Goal: Information Seeking & Learning: Check status

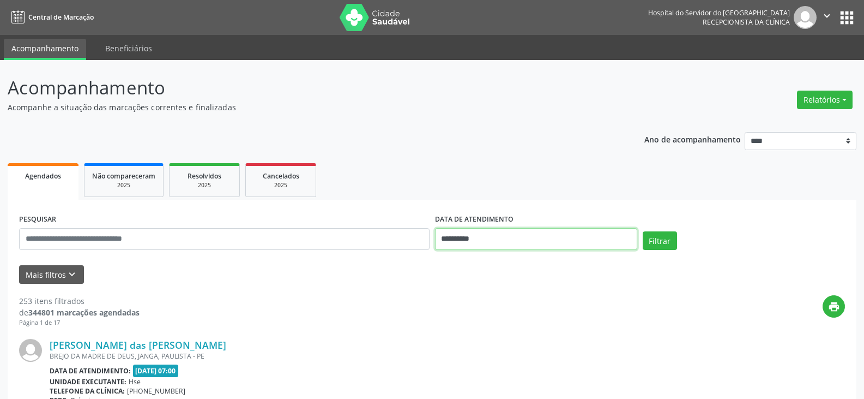
click at [453, 238] on input "**********" at bounding box center [536, 239] width 202 height 22
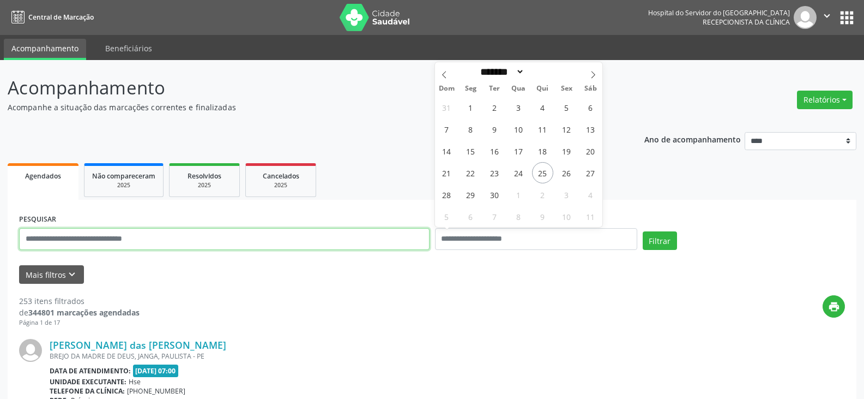
click at [314, 237] on input "text" at bounding box center [224, 239] width 411 height 22
type input "**********"
click at [643, 231] on button "Filtrar" at bounding box center [660, 240] width 34 height 19
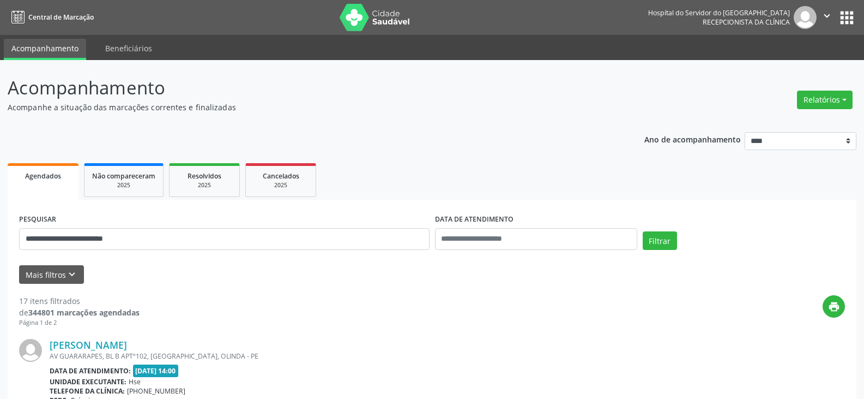
click at [127, 340] on link "[PERSON_NAME]" at bounding box center [88, 345] width 77 height 12
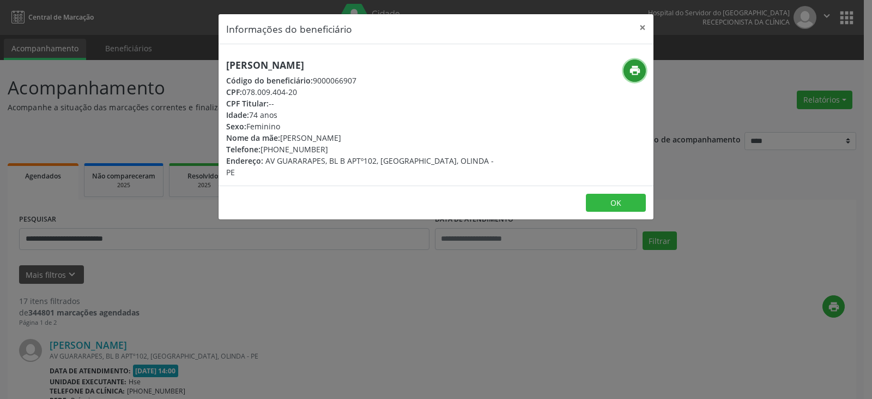
click at [632, 71] on icon "print" at bounding box center [635, 70] width 12 height 12
drag, startPoint x: 280, startPoint y: 148, endPoint x: 296, endPoint y: 147, distance: 16.4
click at [296, 147] on div "Telefone: [PHONE_NUMBER]" at bounding box center [363, 148] width 275 height 11
drag, startPoint x: 279, startPoint y: 149, endPoint x: 322, endPoint y: 146, distance: 43.2
click at [322, 146] on div "Telefone: [PHONE_NUMBER]" at bounding box center [363, 148] width 275 height 11
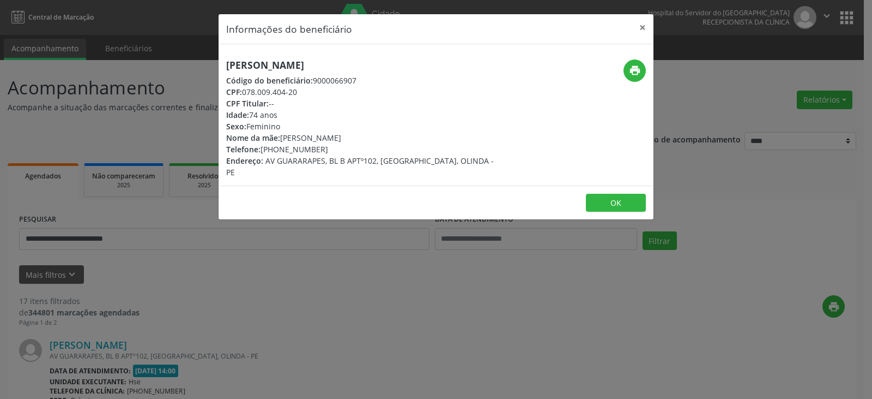
copy div "99989-7472"
click at [649, 25] on button "×" at bounding box center [643, 27] width 22 height 27
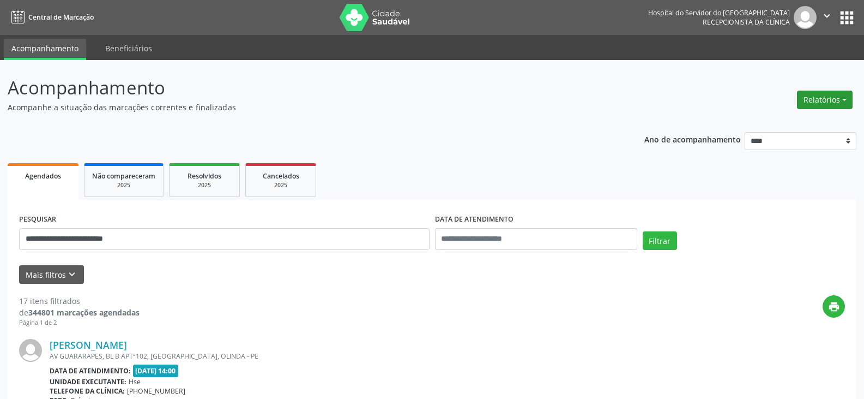
click at [839, 99] on button "Relatórios" at bounding box center [825, 100] width 56 height 19
click at [839, 120] on link "Agendamentos" at bounding box center [794, 123] width 117 height 15
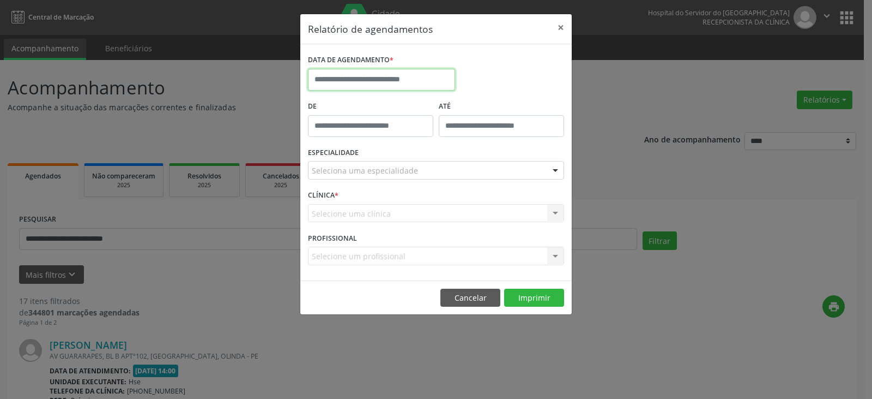
click at [417, 81] on input "text" at bounding box center [381, 80] width 147 height 22
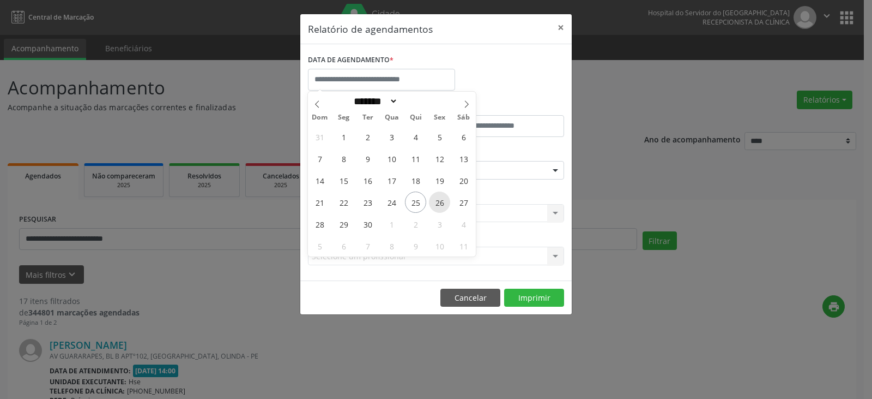
click at [441, 201] on span "26" at bounding box center [439, 201] width 21 height 21
type input "**********"
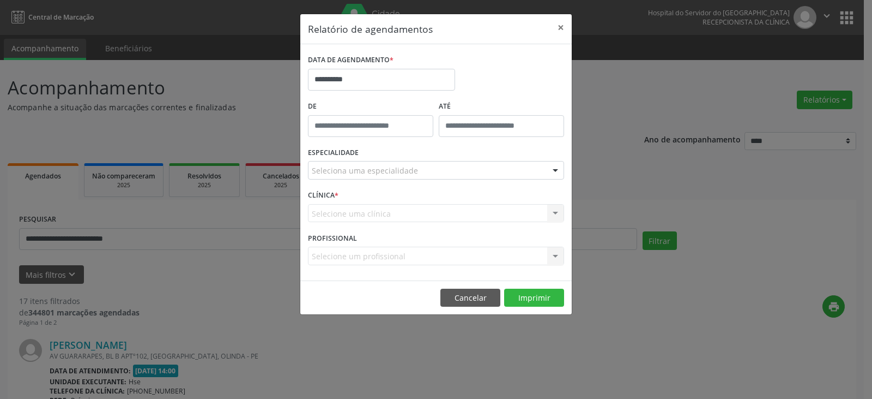
click at [448, 170] on div "Seleciona uma especialidade" at bounding box center [436, 170] width 256 height 19
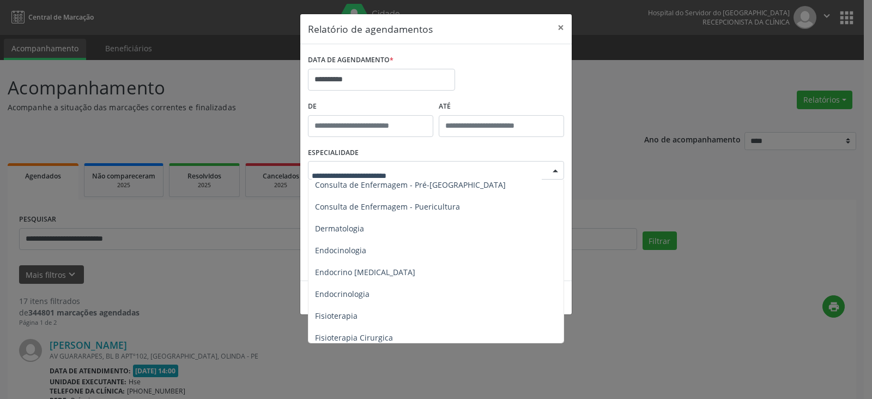
scroll to position [600, 0]
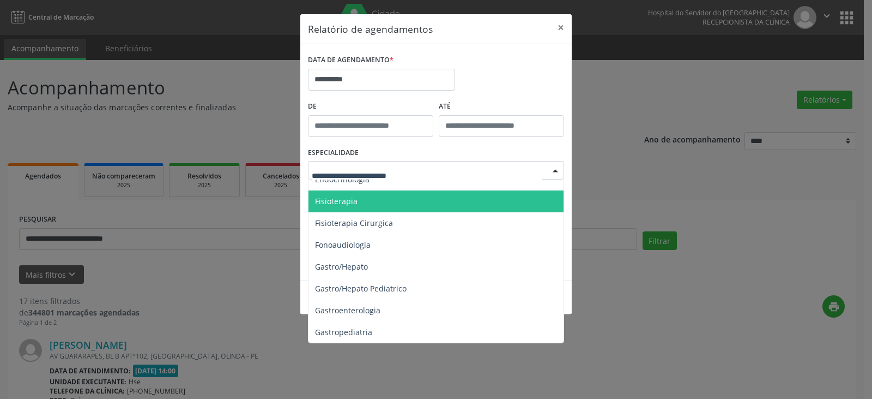
click at [451, 202] on span "Fisioterapia" at bounding box center [437, 201] width 257 height 22
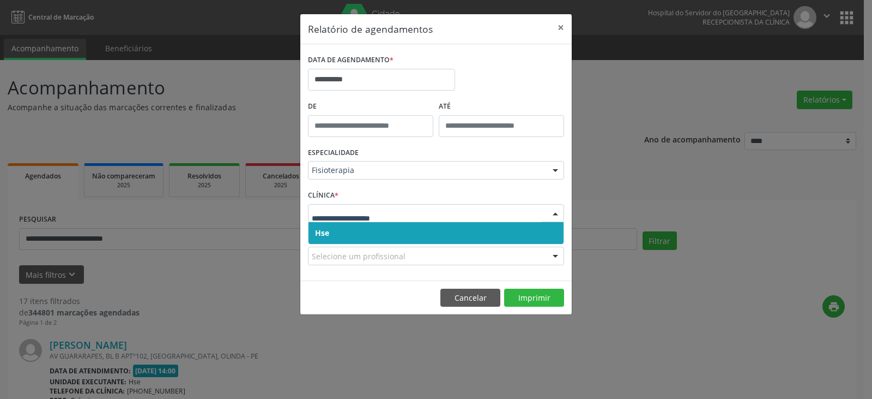
click at [483, 236] on span "Hse" at bounding box center [436, 233] width 255 height 22
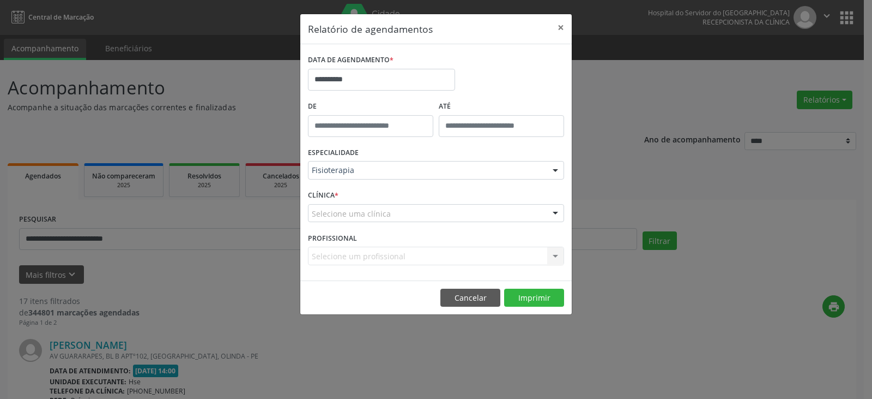
click at [558, 213] on div at bounding box center [555, 213] width 16 height 19
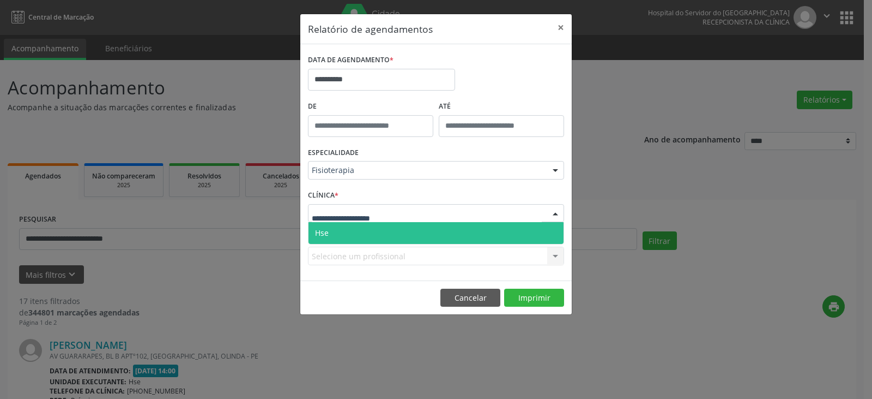
click at [486, 234] on span "Hse" at bounding box center [436, 233] width 255 height 22
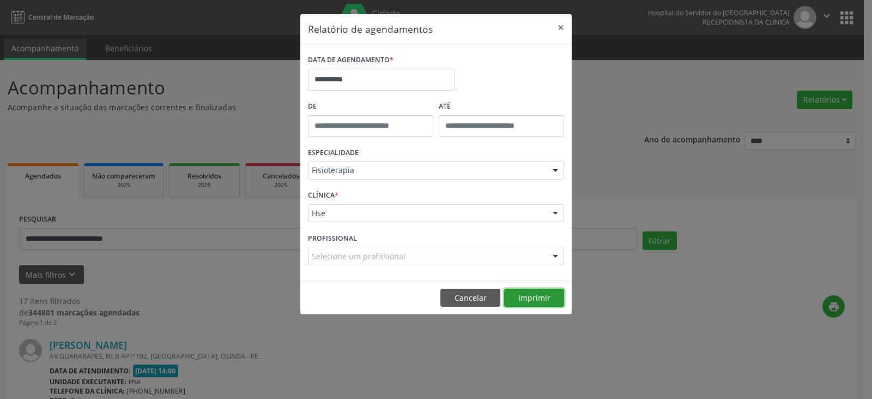
click at [531, 290] on button "Imprimir" at bounding box center [534, 297] width 60 height 19
click at [563, 27] on button "×" at bounding box center [561, 27] width 22 height 27
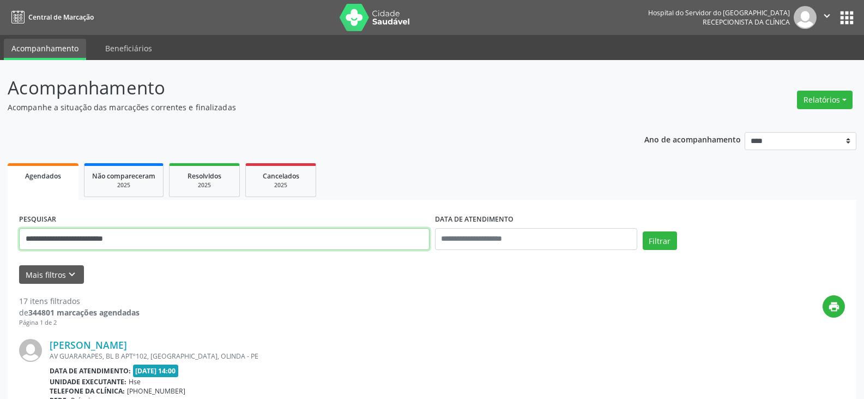
drag, startPoint x: 220, startPoint y: 243, endPoint x: 0, endPoint y: 245, distance: 219.7
click at [65, 246] on input "*****" at bounding box center [224, 239] width 411 height 22
click at [643, 231] on button "Filtrar" at bounding box center [660, 240] width 34 height 19
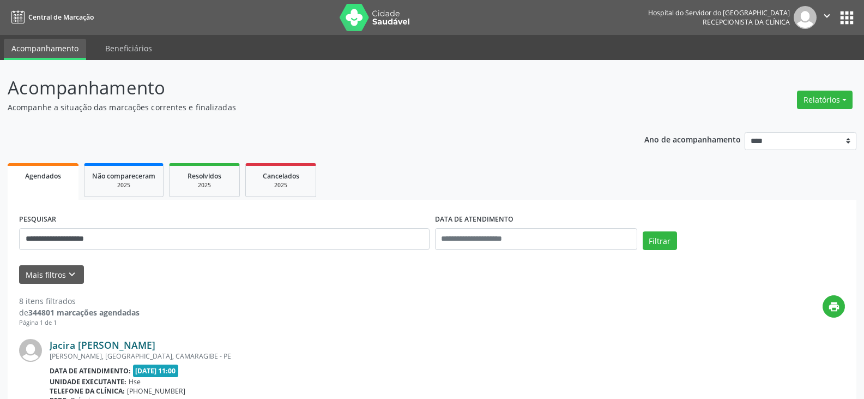
click at [124, 343] on link "Jacira [PERSON_NAME]" at bounding box center [103, 345] width 106 height 12
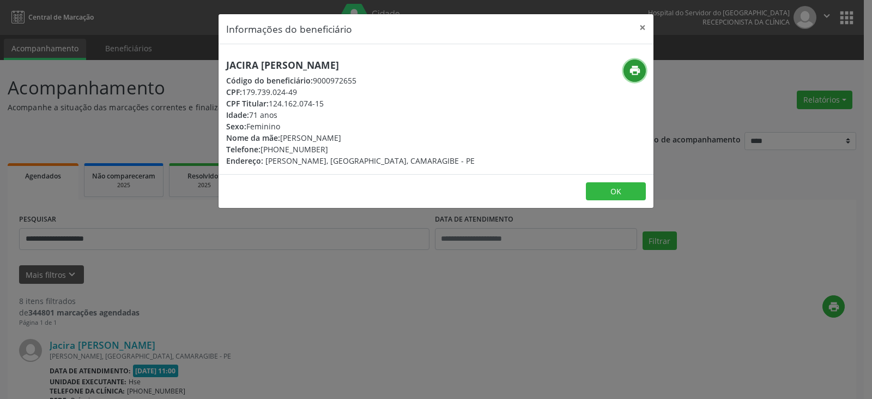
click at [638, 75] on icon "print" at bounding box center [635, 70] width 12 height 12
drag, startPoint x: 272, startPoint y: 98, endPoint x: 341, endPoint y: 105, distance: 70.1
click at [341, 105] on div "CPF Titular: 124.162.074-15" at bounding box center [350, 103] width 249 height 11
copy div "124.162.074-15"
drag, startPoint x: 286, startPoint y: 149, endPoint x: 336, endPoint y: 149, distance: 50.2
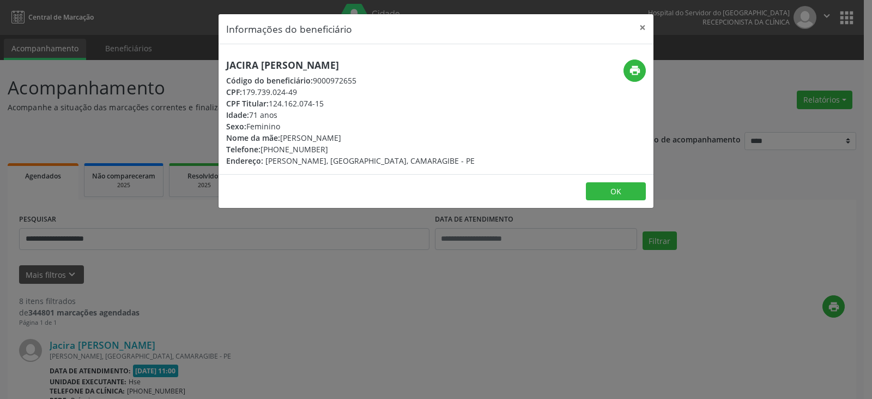
click at [336, 149] on div "Telefone: [PHONE_NUMBER]" at bounding box center [350, 148] width 249 height 11
copy div "98869-7866"
drag, startPoint x: 271, startPoint y: 103, endPoint x: 324, endPoint y: 101, distance: 53.5
click at [324, 101] on div "CPF Titular: 124.162.074-15" at bounding box center [350, 103] width 249 height 11
copy div "124.162.074-15"
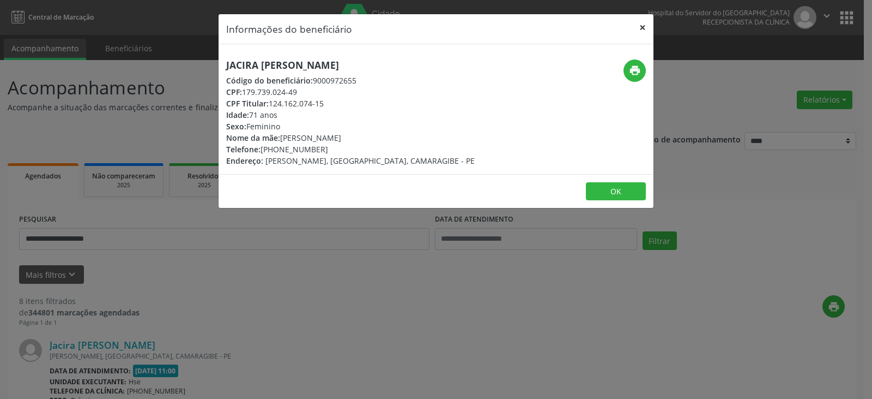
click at [644, 26] on button "×" at bounding box center [643, 27] width 22 height 27
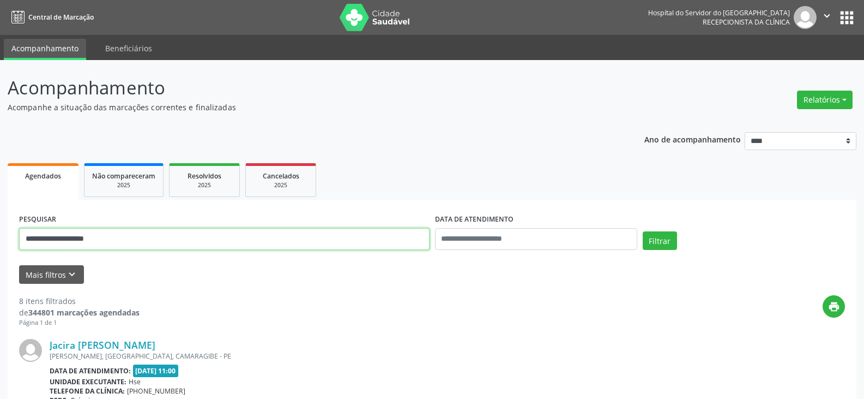
drag, startPoint x: 141, startPoint y: 237, endPoint x: 0, endPoint y: 237, distance: 140.7
paste input "text"
type input "**********"
click at [643, 231] on button "Filtrar" at bounding box center [660, 240] width 34 height 19
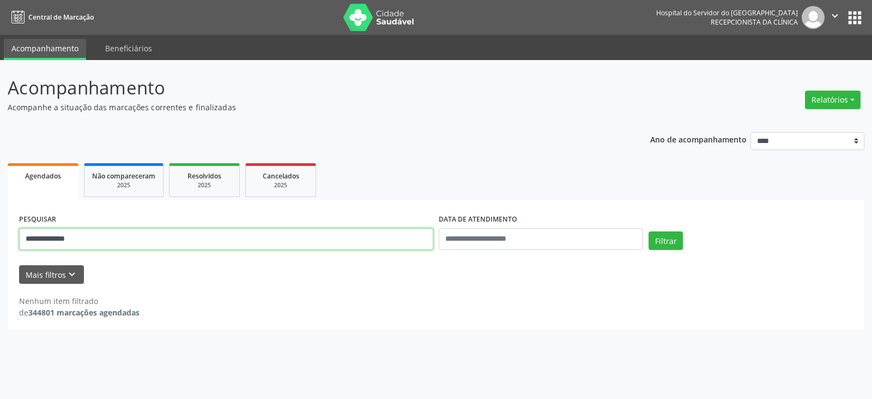
click at [270, 247] on input "**********" at bounding box center [226, 239] width 414 height 22
click at [649, 231] on button "Filtrar" at bounding box center [666, 240] width 34 height 19
drag, startPoint x: 252, startPoint y: 240, endPoint x: 0, endPoint y: 240, distance: 251.9
click at [0, 240] on div "**********" at bounding box center [436, 229] width 872 height 339
type input "**********"
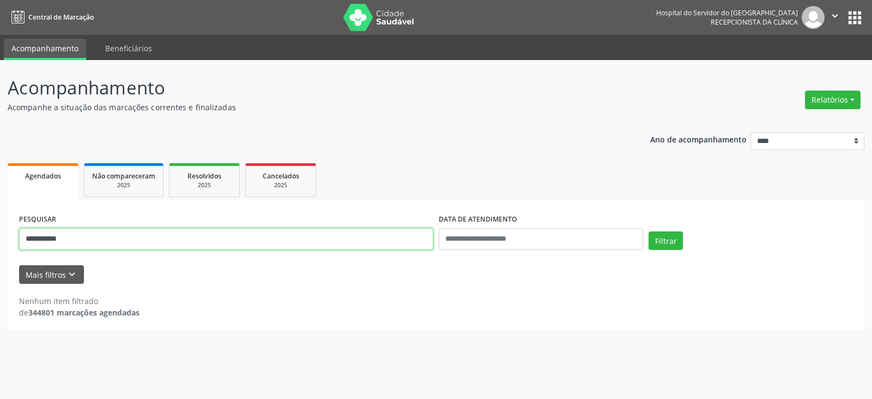
click at [649, 231] on button "Filtrar" at bounding box center [666, 240] width 34 height 19
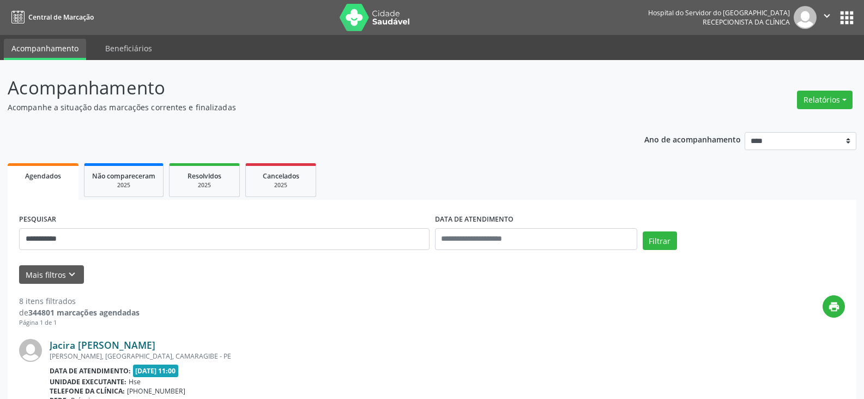
click at [125, 341] on link "Jacira [PERSON_NAME]" at bounding box center [103, 345] width 106 height 12
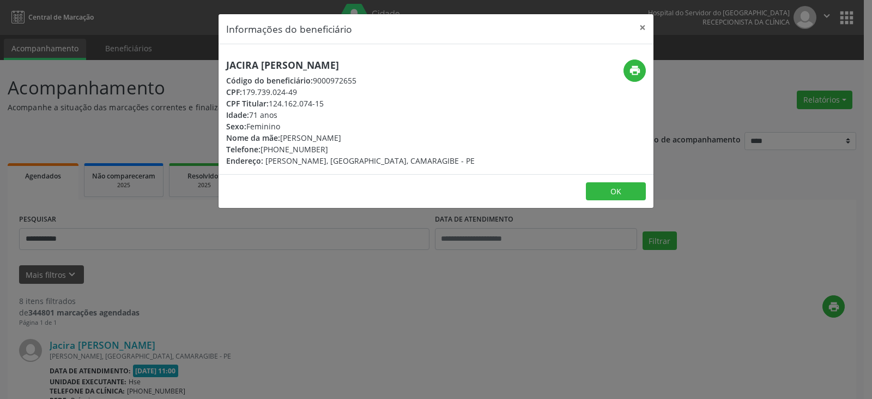
drag, startPoint x: 244, startPoint y: 92, endPoint x: 315, endPoint y: 95, distance: 71.0
click at [315, 95] on div "CPF: 179.739.024-49" at bounding box center [350, 91] width 249 height 11
copy div "179.739.024-49"
click at [641, 68] on button "print" at bounding box center [635, 70] width 22 height 22
drag, startPoint x: 279, startPoint y: 147, endPoint x: 328, endPoint y: 148, distance: 49.6
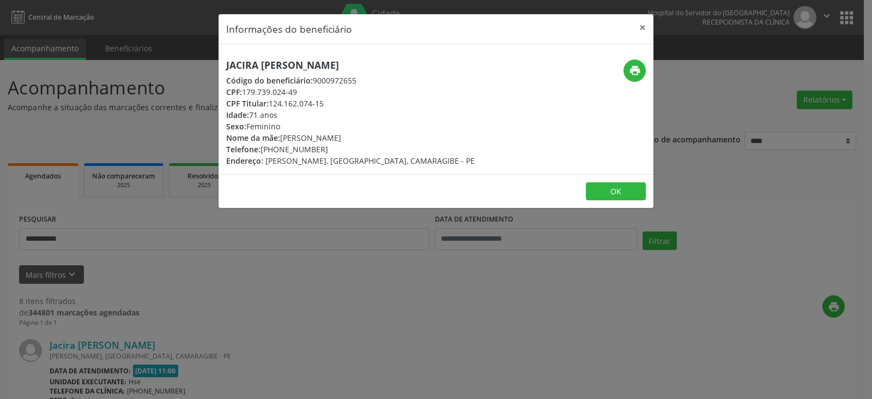
click at [328, 148] on div "Telefone: [PHONE_NUMBER]" at bounding box center [350, 148] width 249 height 11
copy div "98869-7866"
click at [644, 29] on button "×" at bounding box center [643, 27] width 22 height 27
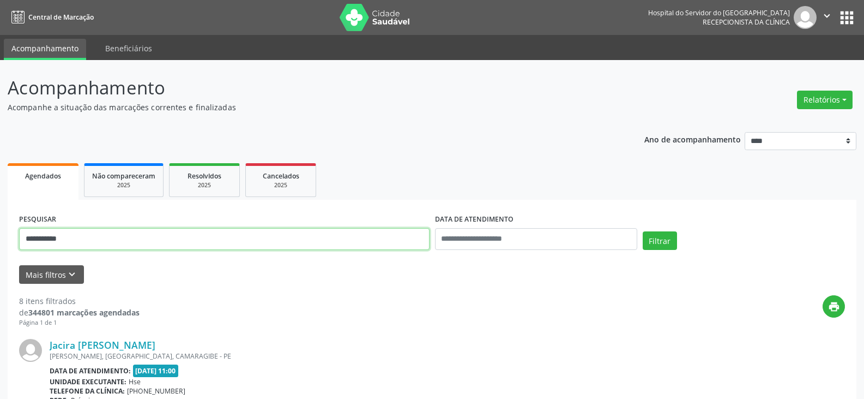
drag, startPoint x: 187, startPoint y: 236, endPoint x: 0, endPoint y: 242, distance: 187.1
type input "*"
type input "**********"
click at [643, 231] on button "Filtrar" at bounding box center [660, 240] width 34 height 19
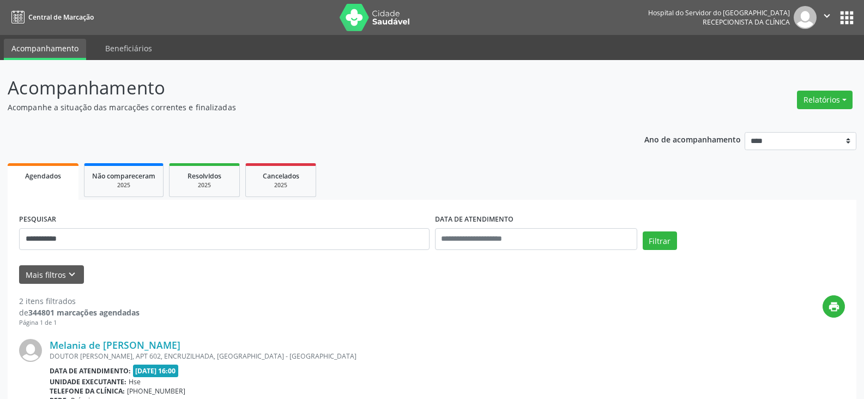
click at [92, 352] on div "DOUTOR [PERSON_NAME], APT 602, ENCRUZILHADA, [GEOGRAPHIC_DATA] - [GEOGRAPHIC_DA…" at bounding box center [366, 355] width 632 height 9
click at [113, 347] on link "Melania de [PERSON_NAME]" at bounding box center [115, 345] width 131 height 12
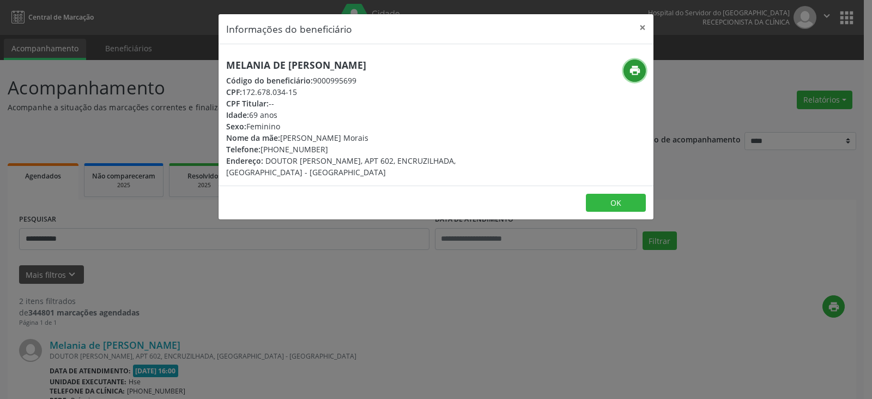
click at [628, 71] on button "print" at bounding box center [635, 70] width 22 height 22
click at [640, 31] on button "×" at bounding box center [643, 27] width 22 height 27
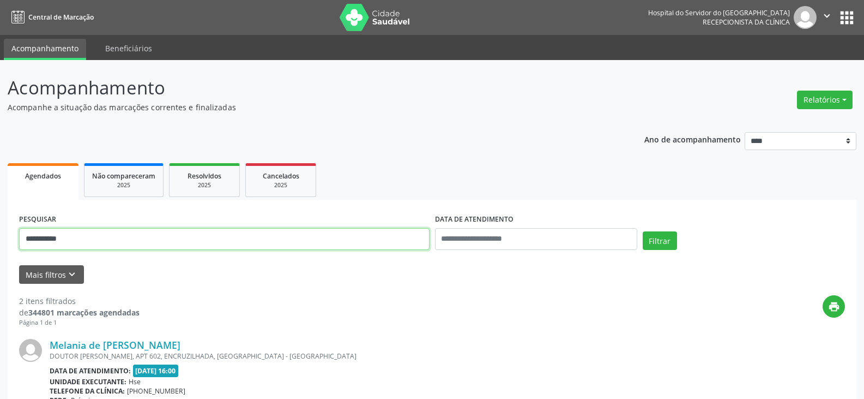
drag, startPoint x: 294, startPoint y: 237, endPoint x: 0, endPoint y: 232, distance: 294.5
click at [0, 232] on div "**********" at bounding box center [432, 365] width 864 height 610
type input "**********"
click at [643, 231] on button "Filtrar" at bounding box center [660, 240] width 34 height 19
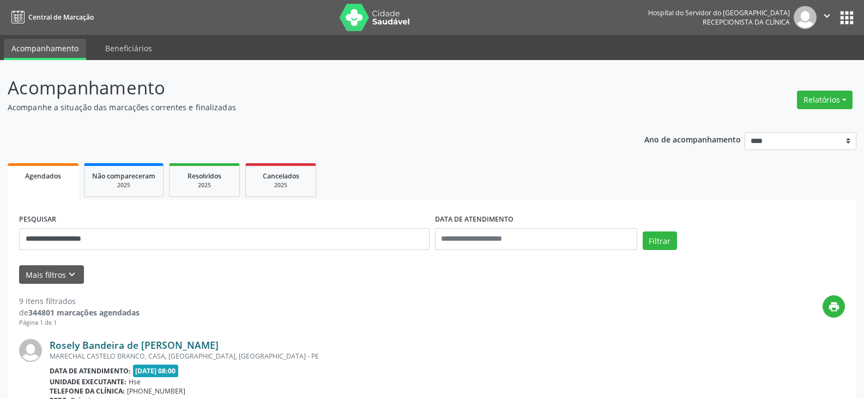
click at [122, 343] on link "Rosely Bandeira de [PERSON_NAME]" at bounding box center [134, 345] width 169 height 12
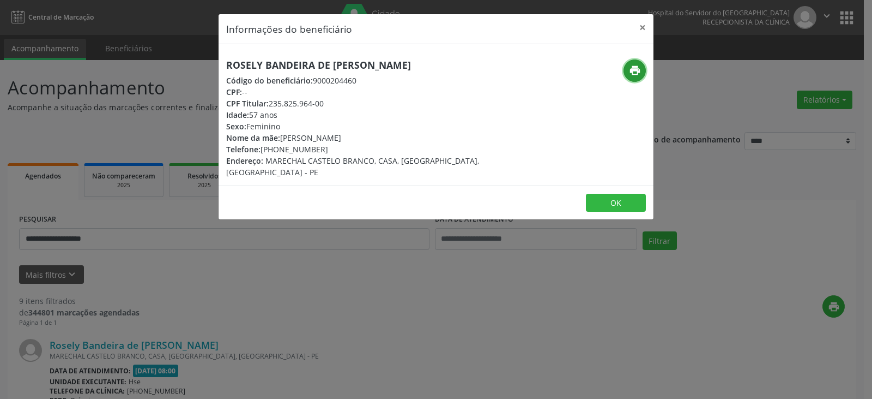
click at [640, 67] on icon "print" at bounding box center [635, 70] width 12 height 12
click at [644, 26] on button "×" at bounding box center [643, 27] width 22 height 27
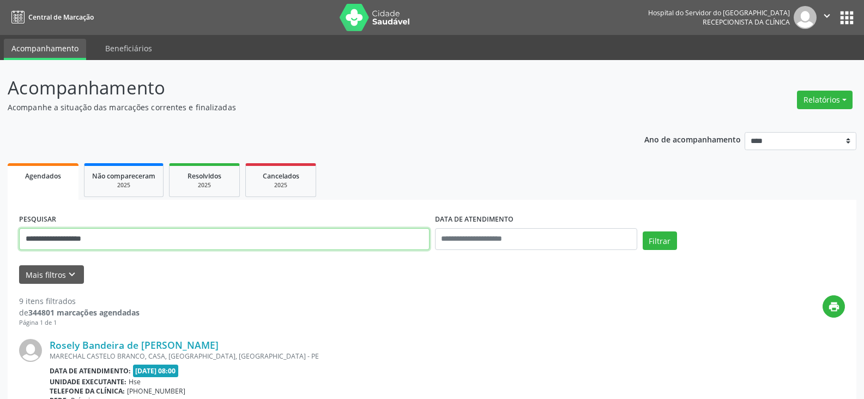
drag, startPoint x: 186, startPoint y: 241, endPoint x: 0, endPoint y: 241, distance: 186.5
click at [643, 231] on button "Filtrar" at bounding box center [660, 240] width 34 height 19
click at [281, 233] on input "**********" at bounding box center [224, 239] width 411 height 22
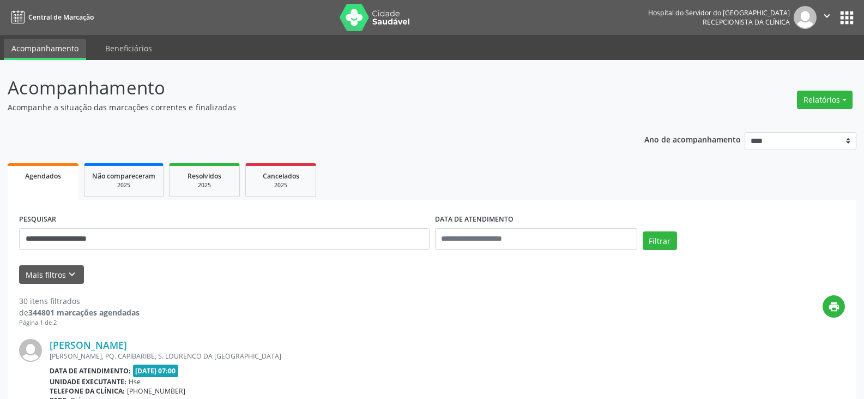
click at [161, 341] on div "[PERSON_NAME]" at bounding box center [366, 345] width 632 height 12
click at [127, 348] on link "[PERSON_NAME]" at bounding box center [88, 345] width 77 height 12
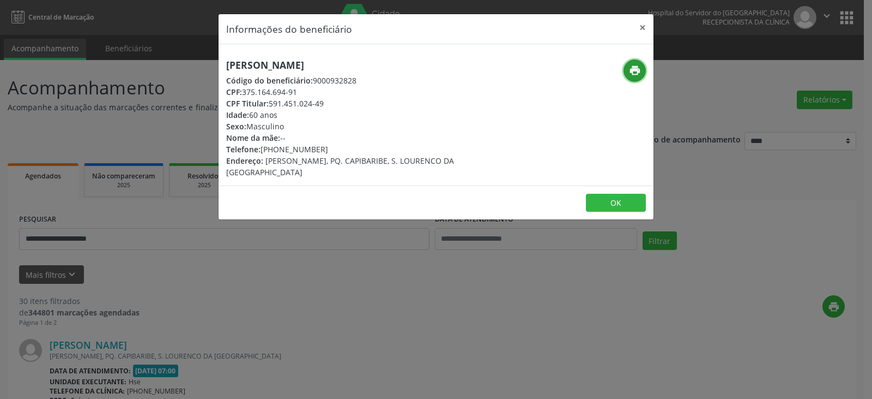
click at [634, 68] on icon "print" at bounding box center [635, 70] width 12 height 12
drag, startPoint x: 276, startPoint y: 148, endPoint x: 320, endPoint y: 149, distance: 43.6
click at [320, 149] on div "Telefone: [PHONE_NUMBER]" at bounding box center [363, 148] width 275 height 11
copy div "98601-6549"
drag, startPoint x: 245, startPoint y: 92, endPoint x: 301, endPoint y: 88, distance: 56.3
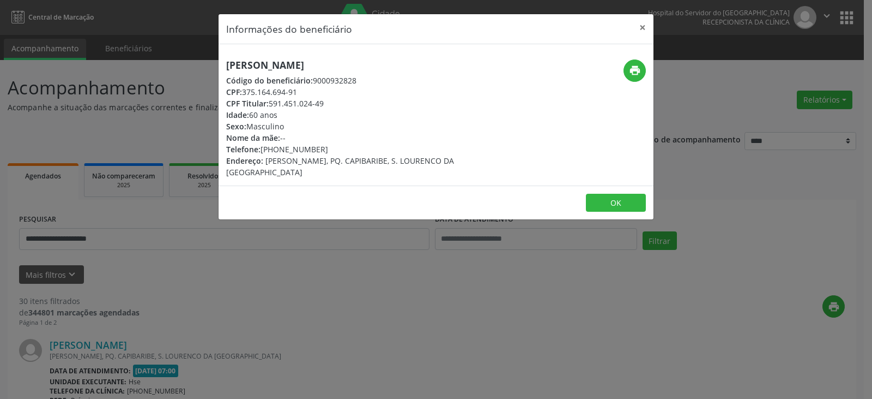
click at [301, 88] on div "CPF: 375.164.694-91" at bounding box center [363, 91] width 275 height 11
drag, startPoint x: 276, startPoint y: 103, endPoint x: 288, endPoint y: 103, distance: 11.5
click at [288, 103] on div "CPF Titular: 591.451.024-49" at bounding box center [363, 103] width 275 height 11
drag, startPoint x: 272, startPoint y: 104, endPoint x: 334, endPoint y: 109, distance: 62.9
click at [329, 104] on div "CPF Titular: 591.451.024-49" at bounding box center [363, 103] width 275 height 11
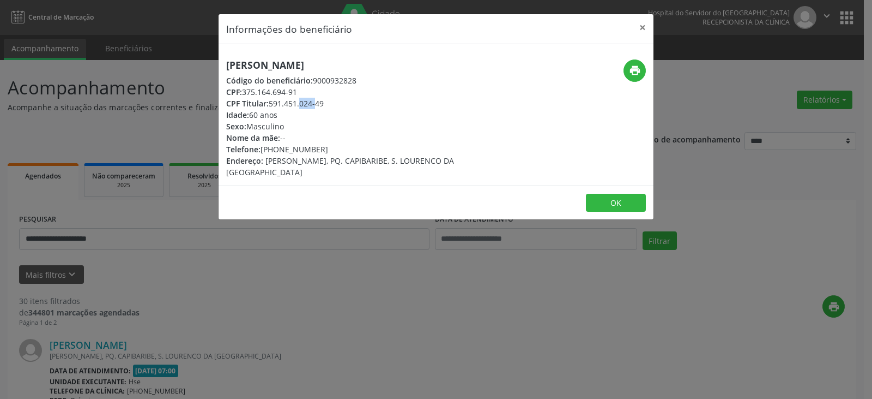
copy div "591.451.024-49"
click at [638, 27] on button "×" at bounding box center [643, 27] width 22 height 27
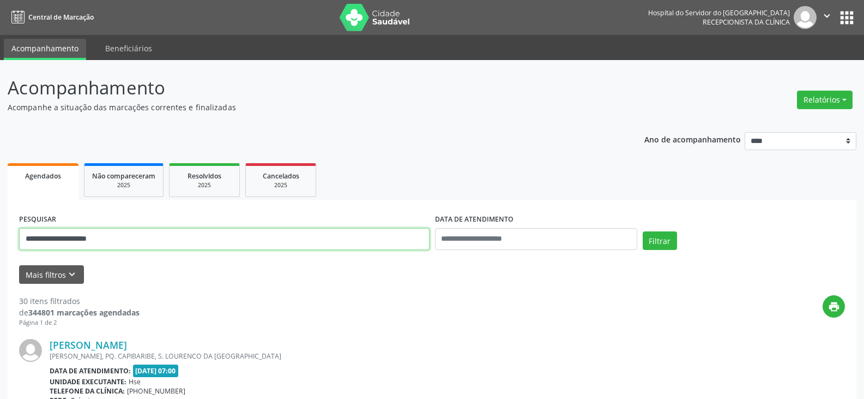
drag, startPoint x: 198, startPoint y: 237, endPoint x: 0, endPoint y: 241, distance: 198.0
paste input "text"
type input "**********"
click at [643, 231] on button "Filtrar" at bounding box center [660, 240] width 34 height 19
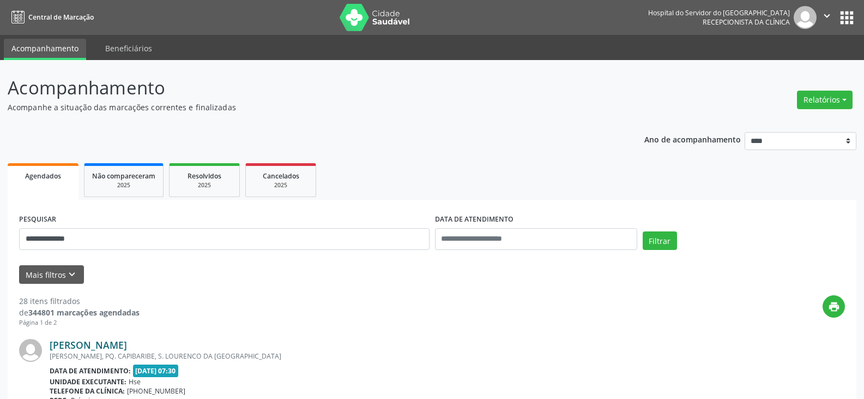
click at [87, 342] on link "[PERSON_NAME]" at bounding box center [88, 345] width 77 height 12
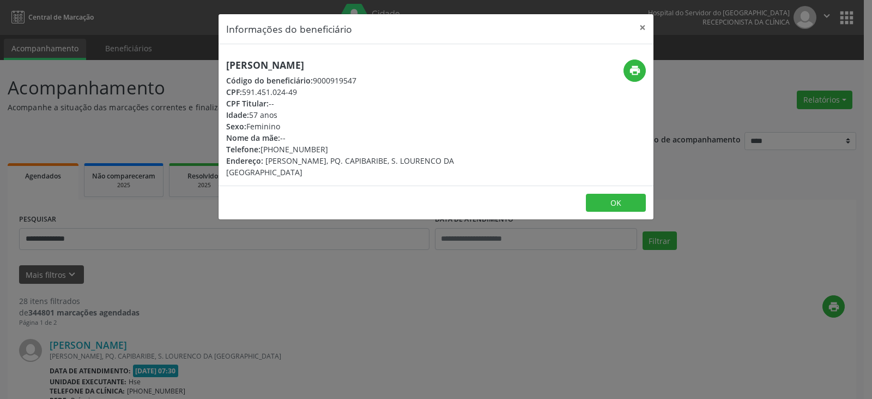
drag, startPoint x: 225, startPoint y: 64, endPoint x: 417, endPoint y: 69, distance: 191.4
click at [417, 69] on div "[PERSON_NAME] Código do beneficiário: 9000919547 CPF: 591.451.024-49 CPF Titula…" at bounding box center [364, 118] width 290 height 118
copy h5 "[PERSON_NAME]"
